Goal: Entertainment & Leisure: Consume media (video, audio)

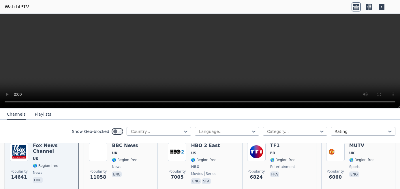
scroll to position [70, 0]
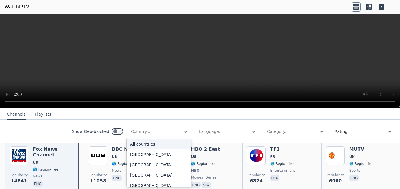
click at [168, 133] on div at bounding box center [156, 132] width 52 height 6
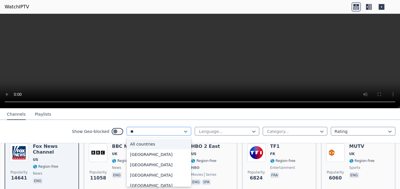
type input "***"
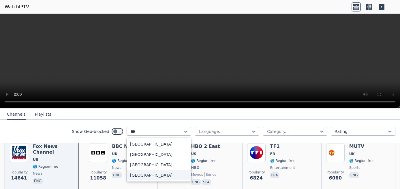
click at [154, 175] on div "[GEOGRAPHIC_DATA]" at bounding box center [159, 175] width 65 height 10
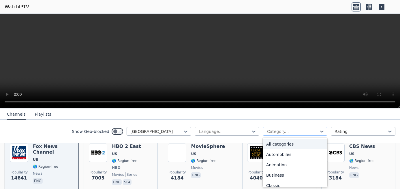
click at [282, 132] on div at bounding box center [292, 132] width 52 height 6
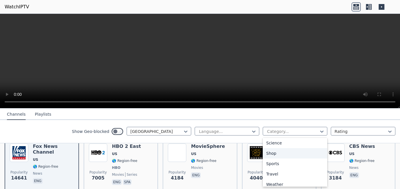
scroll to position [230, 0]
click at [280, 164] on div "Sports" at bounding box center [295, 163] width 65 height 10
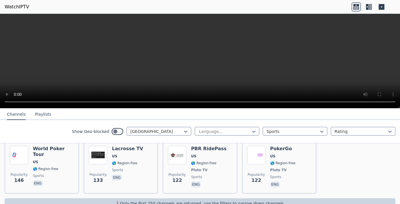
scroll to position [312, 0]
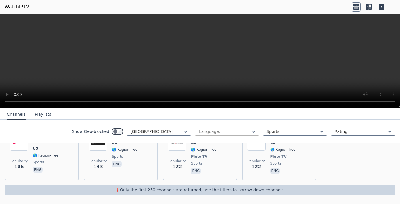
click at [235, 132] on div at bounding box center [224, 132] width 52 height 6
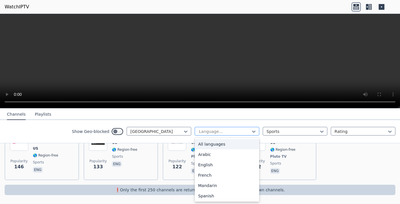
click at [235, 132] on div at bounding box center [224, 132] width 52 height 6
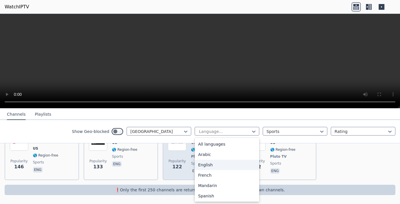
click at [221, 166] on div "English" at bounding box center [227, 165] width 65 height 10
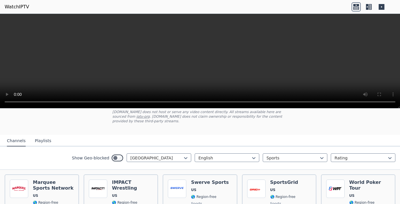
scroll to position [40, 0]
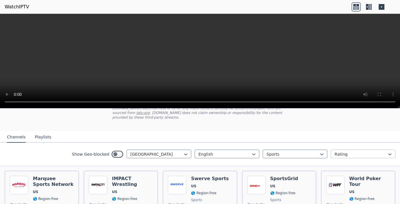
click at [347, 158] on div "Rating" at bounding box center [363, 154] width 65 height 9
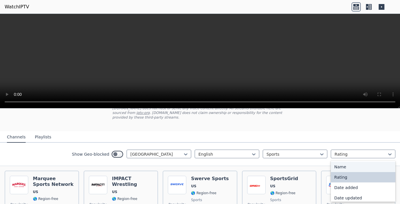
click at [345, 167] on div "Name" at bounding box center [363, 167] width 65 height 10
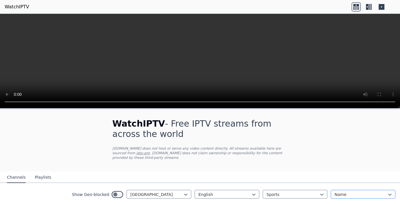
click at [336, 189] on div at bounding box center [360, 195] width 52 height 6
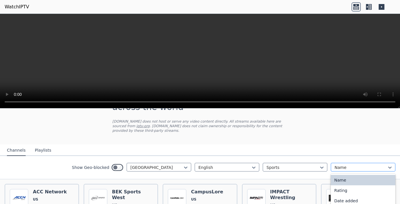
scroll to position [32, 0]
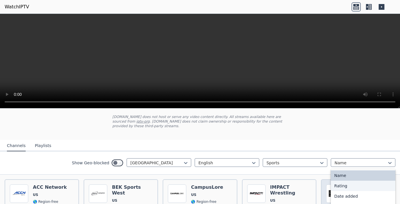
click at [345, 185] on div "Rating" at bounding box center [363, 186] width 65 height 10
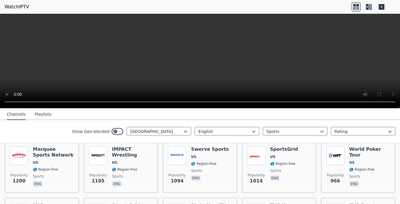
scroll to position [70, 0]
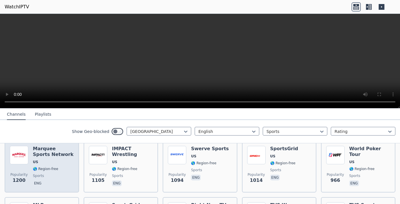
click at [52, 154] on h6 "Marquee Sports Network" at bounding box center [53, 152] width 41 height 12
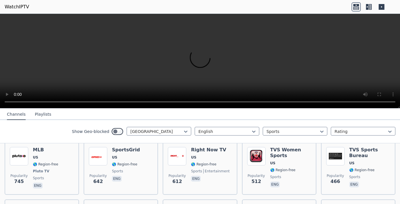
scroll to position [127, 0]
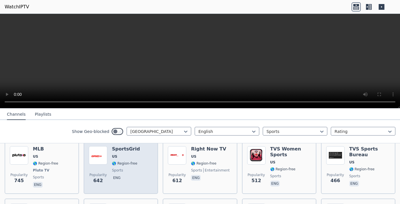
click at [127, 155] on span "US" at bounding box center [126, 157] width 28 height 5
click at [119, 149] on h6 "SportsGrid" at bounding box center [126, 149] width 28 height 6
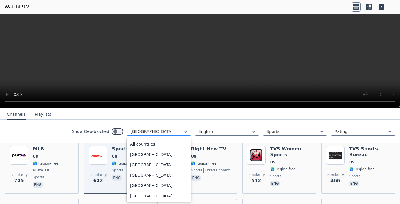
click at [171, 133] on div at bounding box center [156, 132] width 52 height 6
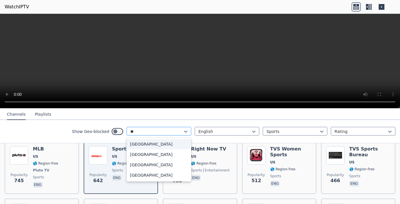
scroll to position [0, 0]
type input "*****"
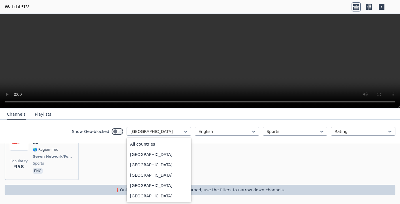
scroll to position [22, 0]
